Goal: Register for event/course

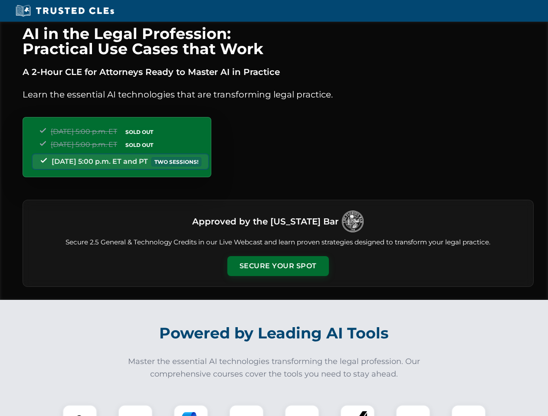
click at [278, 266] on button "Secure Your Spot" at bounding box center [278, 266] width 102 height 20
click at [80, 411] on img at bounding box center [79, 422] width 25 height 25
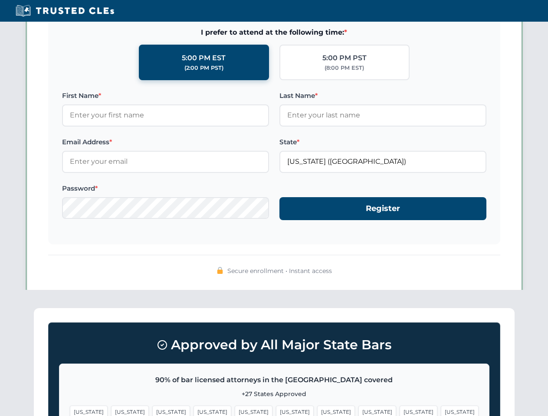
click at [317, 411] on span "[US_STATE]" at bounding box center [336, 412] width 38 height 13
click at [400, 411] on span "[US_STATE]" at bounding box center [419, 412] width 38 height 13
